Goal: Find contact information: Find contact information

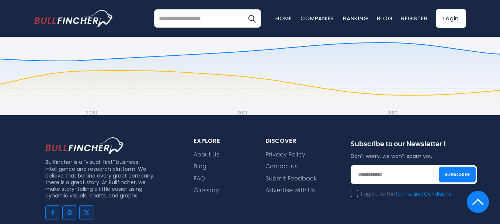
scroll to position [653, 0]
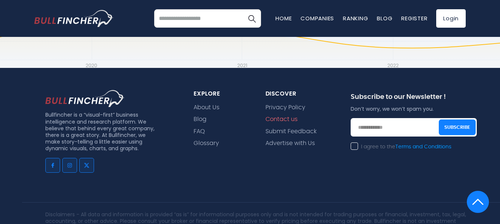
click at [296, 116] on link "Contact us" at bounding box center [282, 119] width 32 height 7
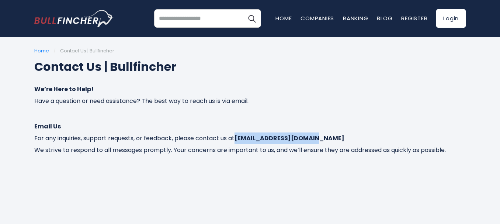
drag, startPoint x: 338, startPoint y: 149, endPoint x: 250, endPoint y: 155, distance: 87.6
click at [250, 155] on p "Email Us For any inquiries, support requests, or feedback, please contact us at…" at bounding box center [250, 138] width 432 height 35
copy strong "contact@bullfincher.io"
click at [77, 20] on img "Go to homepage" at bounding box center [73, 18] width 79 height 17
